Goal: Obtain resource: Download file/media

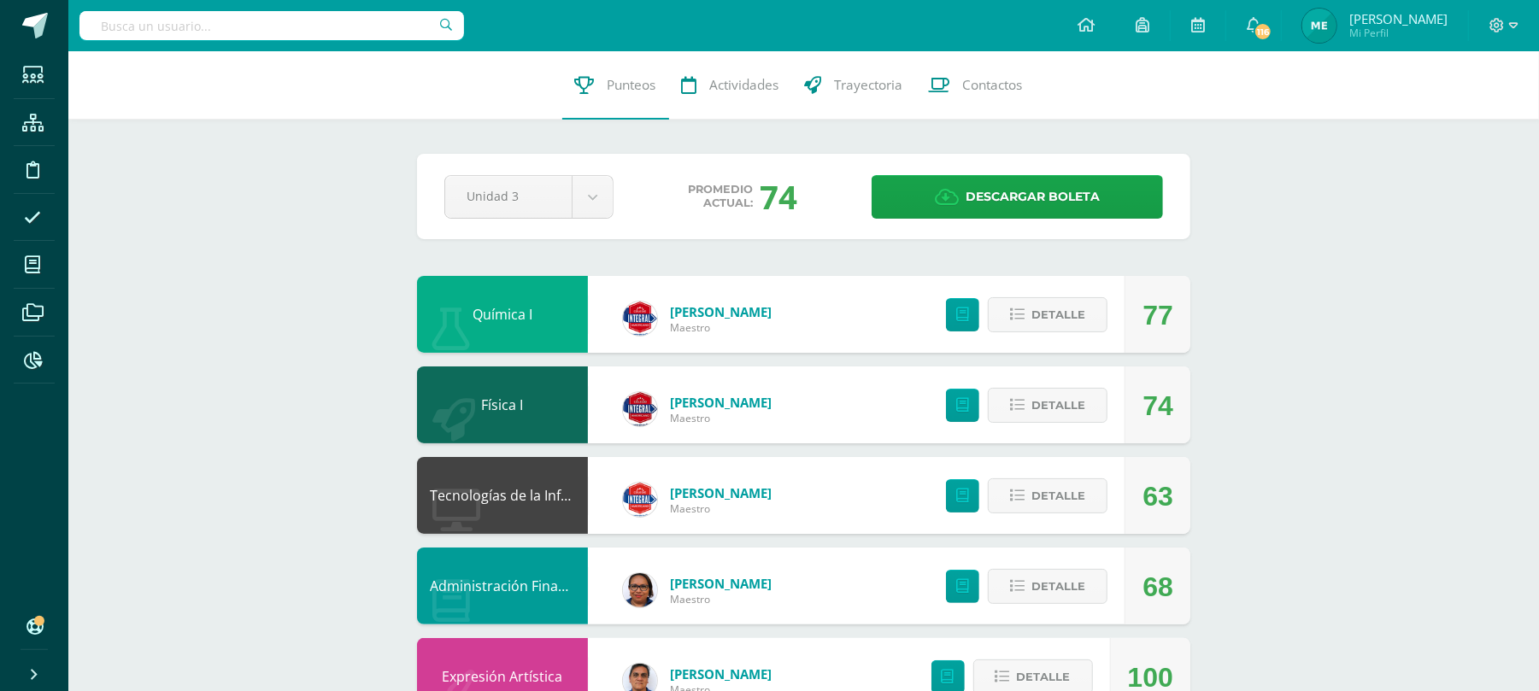
click at [374, 28] on input "text" at bounding box center [271, 25] width 385 height 29
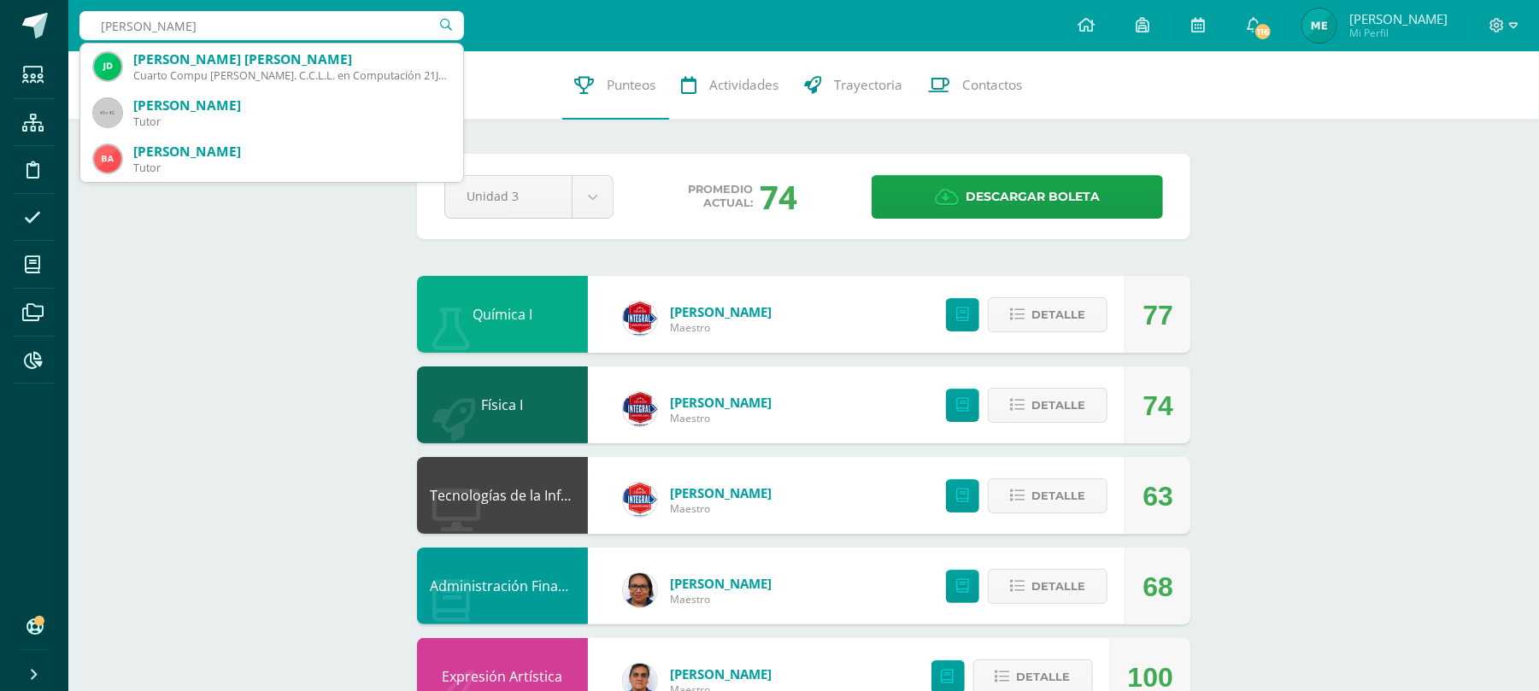
type input "duarte maye"
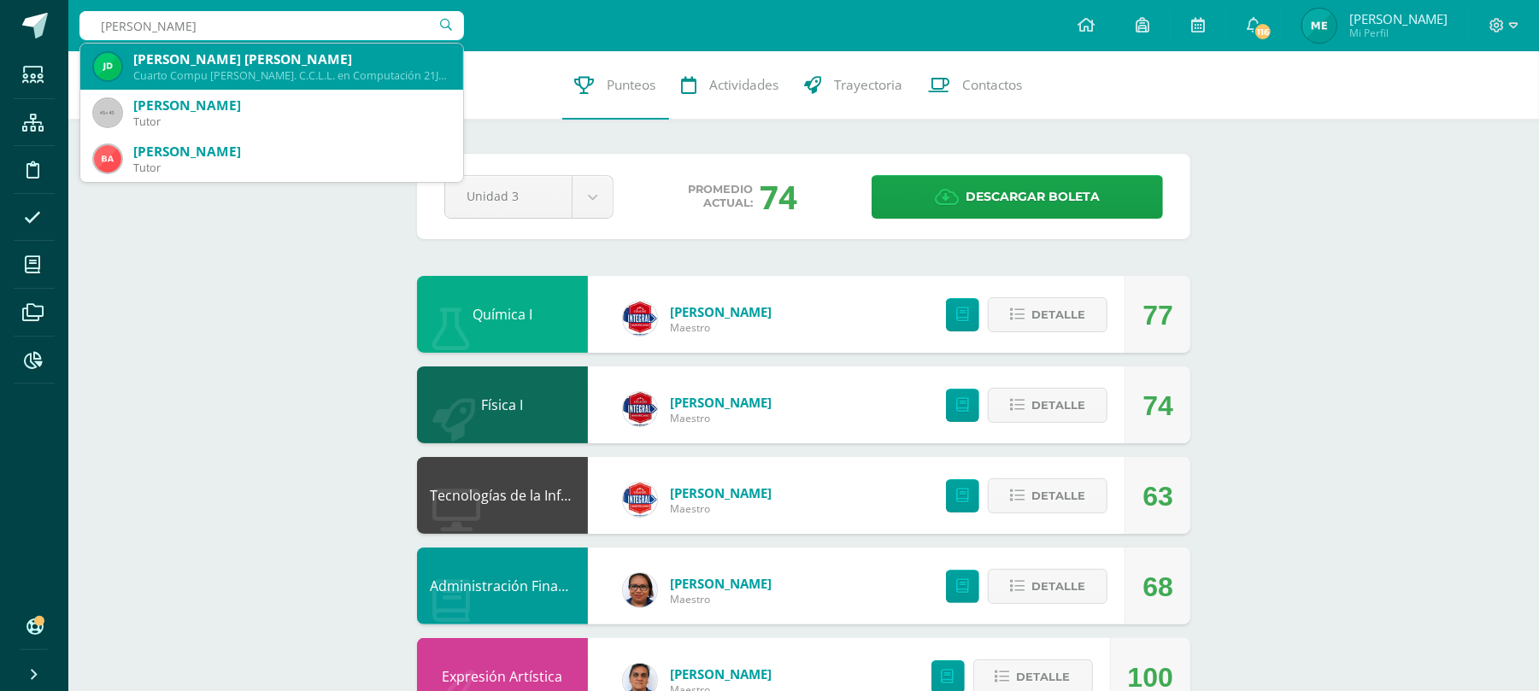
click at [362, 70] on div "Cuarto Compu Bach. C.C.L.L. en Computación 21JPDM02" at bounding box center [291, 75] width 316 height 15
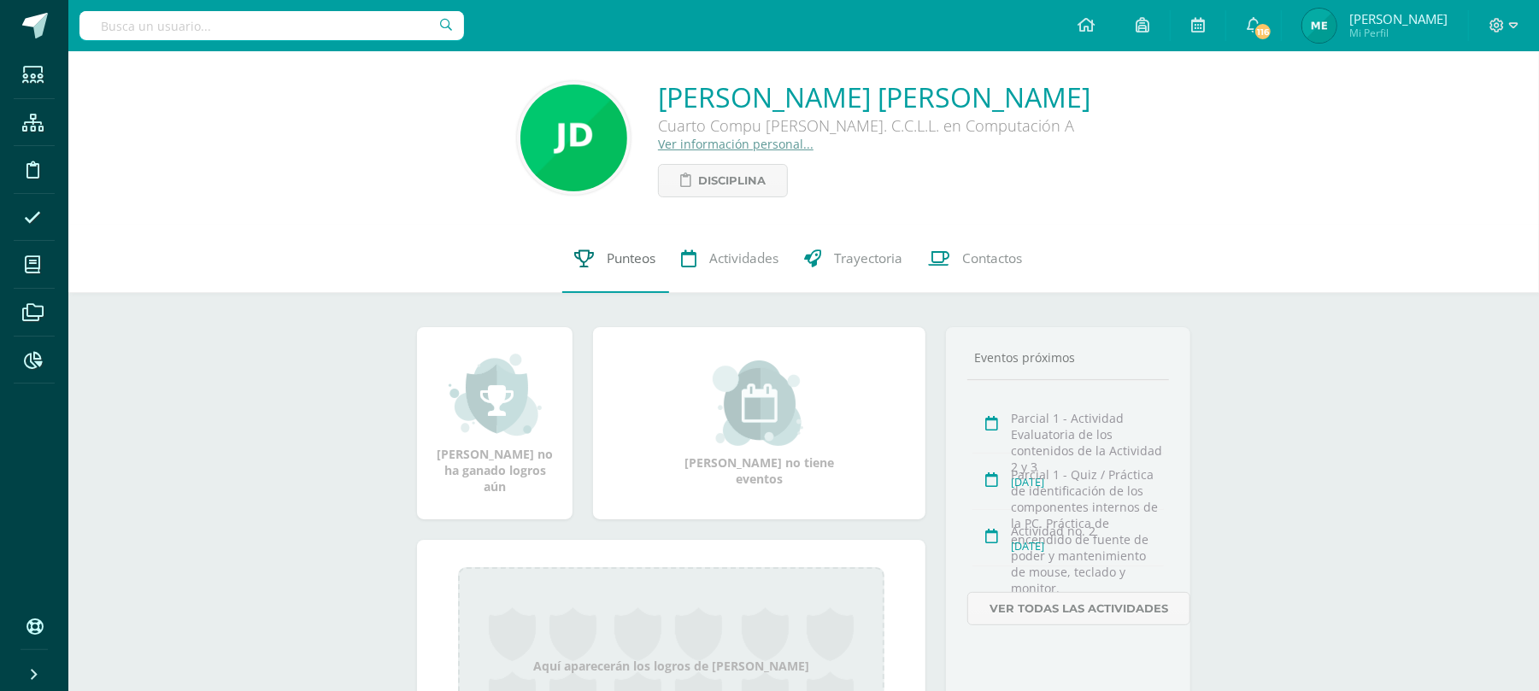
click at [627, 257] on span "Punteos" at bounding box center [632, 259] width 49 height 18
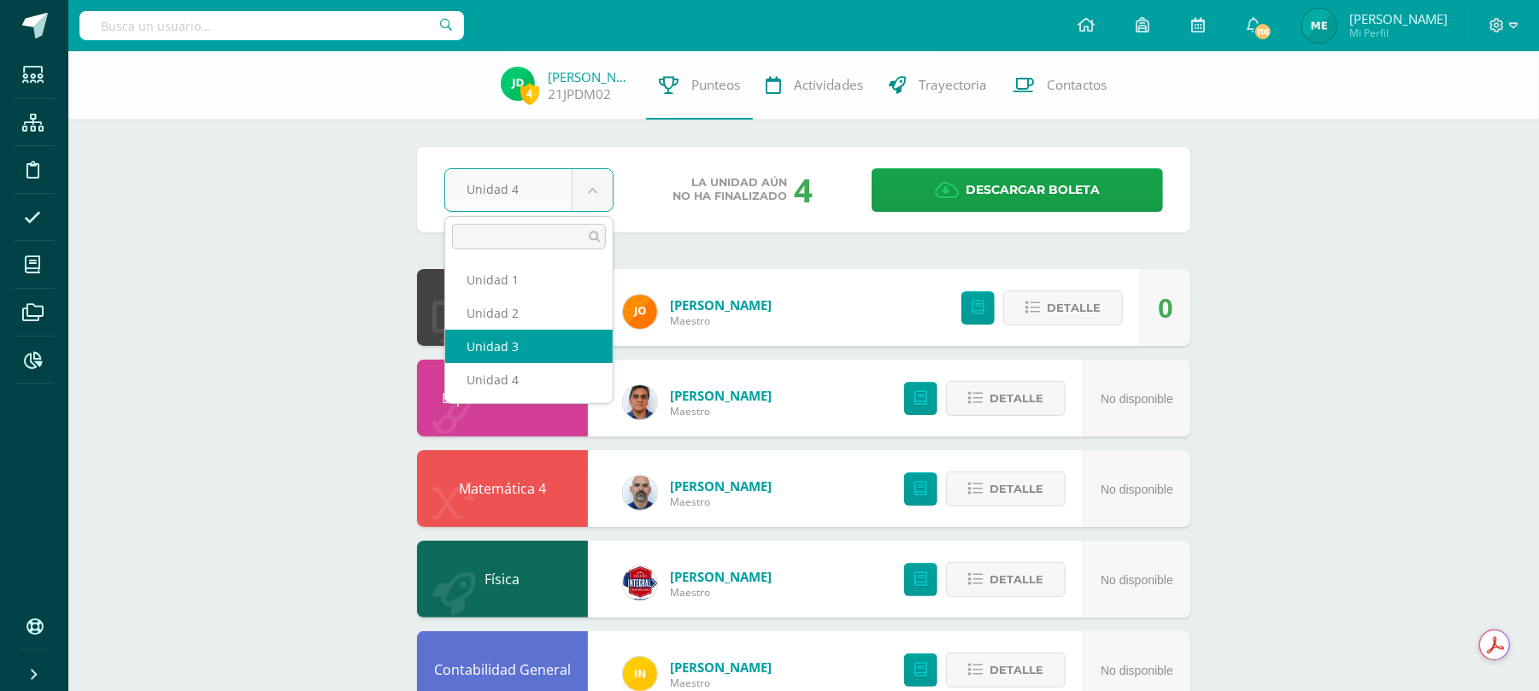
select select "Unidad 3"
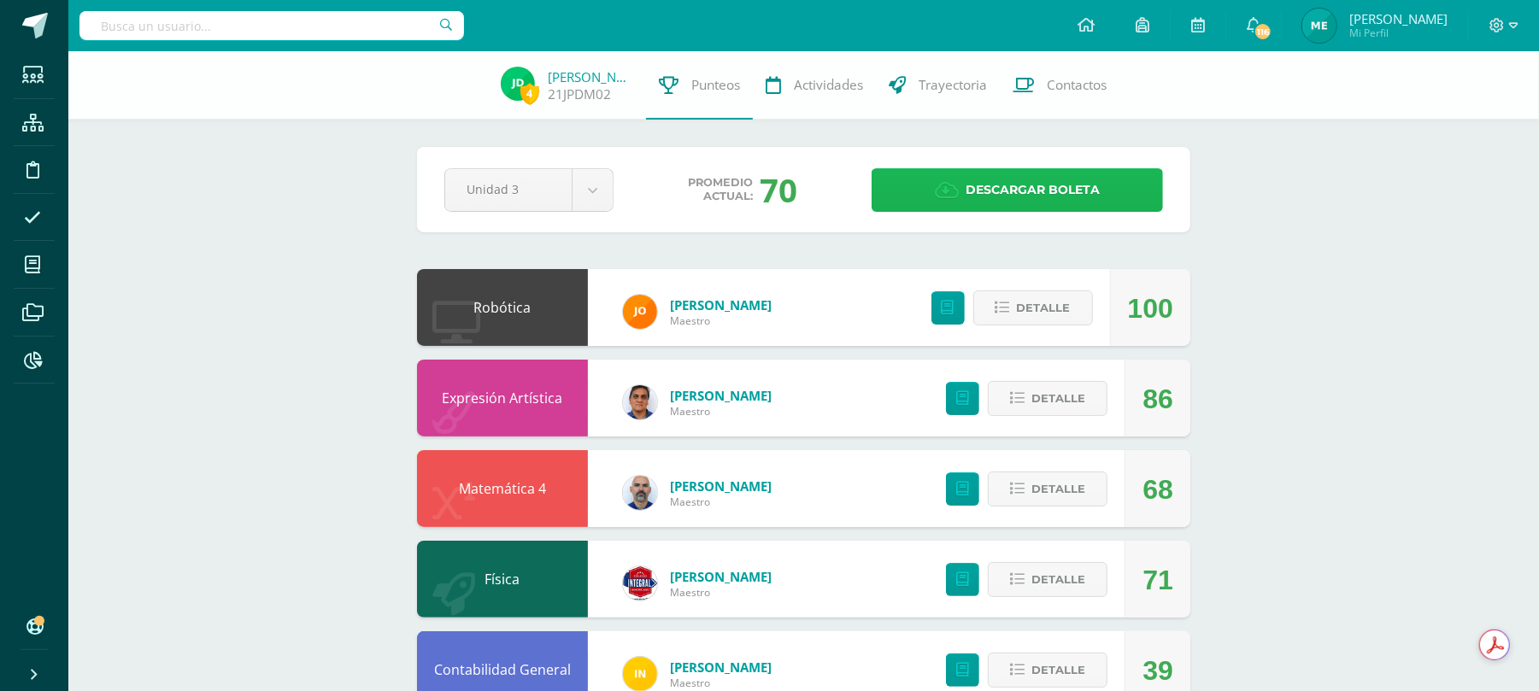
click at [968, 195] on span "Descargar boleta" at bounding box center [1033, 190] width 134 height 42
